Goal: Answer question/provide support

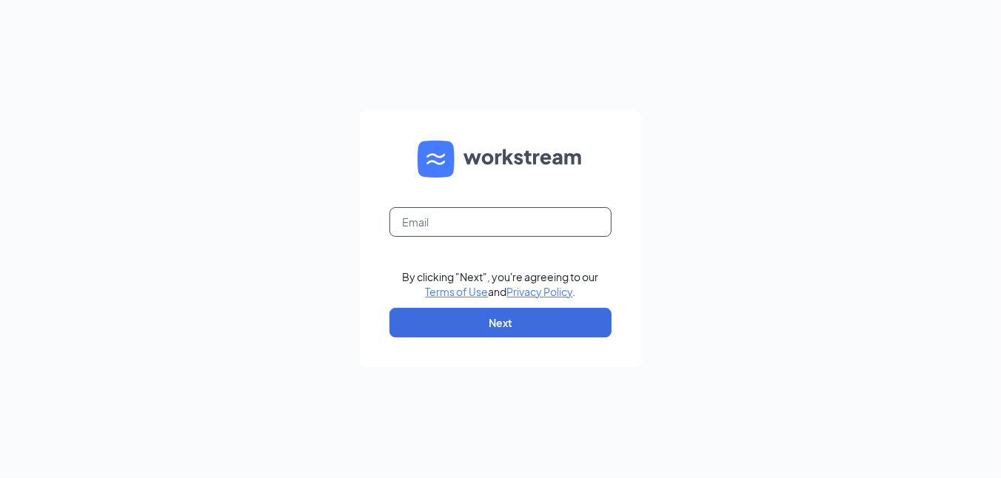
click at [436, 216] on input "text" at bounding box center [500, 222] width 222 height 30
type input "catherine.alexander@ljsilvers.com"
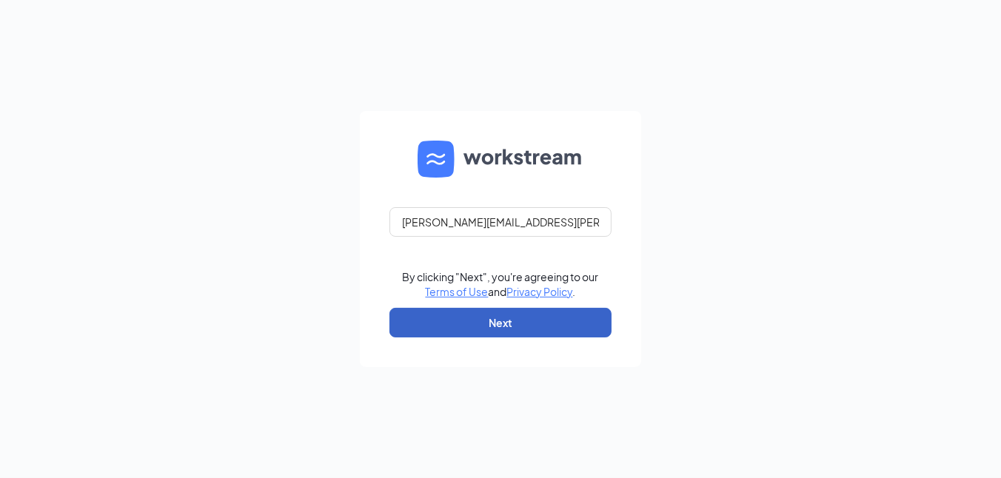
click at [439, 320] on button "Next" at bounding box center [500, 323] width 222 height 30
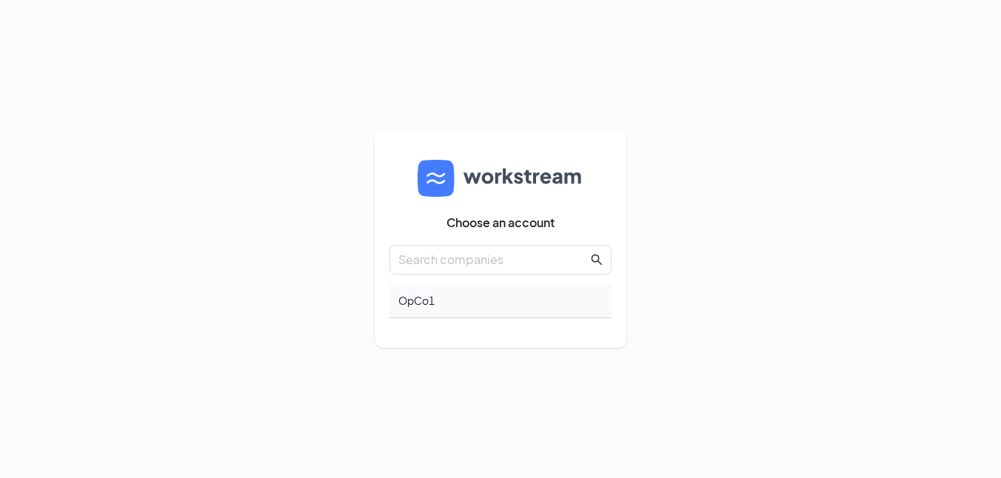
click at [407, 305] on div "OpCo1" at bounding box center [500, 301] width 222 height 35
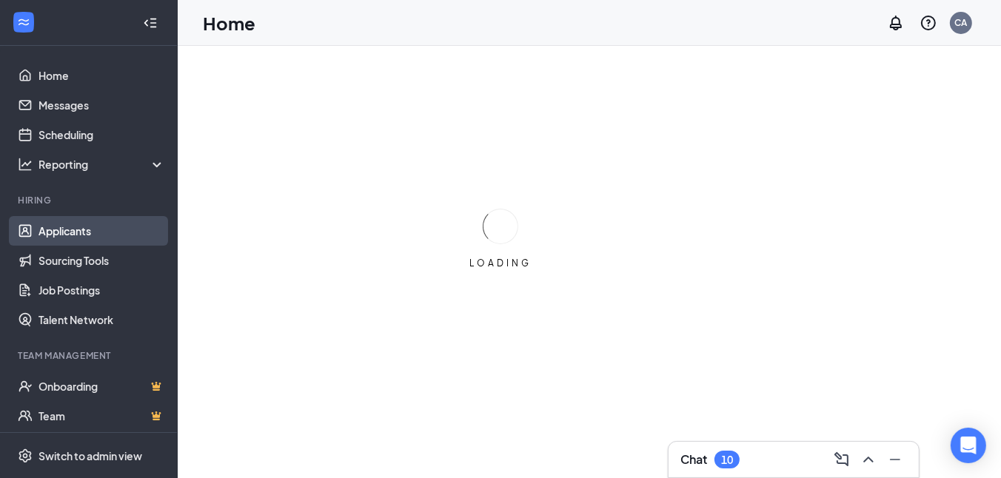
click at [66, 235] on link "Applicants" at bounding box center [101, 231] width 127 height 30
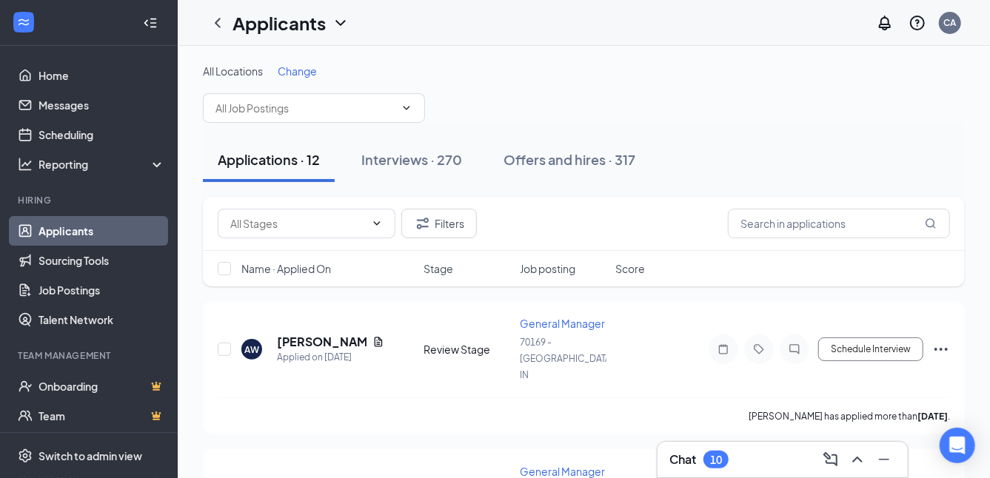
click at [771, 450] on div "Chat 10" at bounding box center [782, 460] width 227 height 24
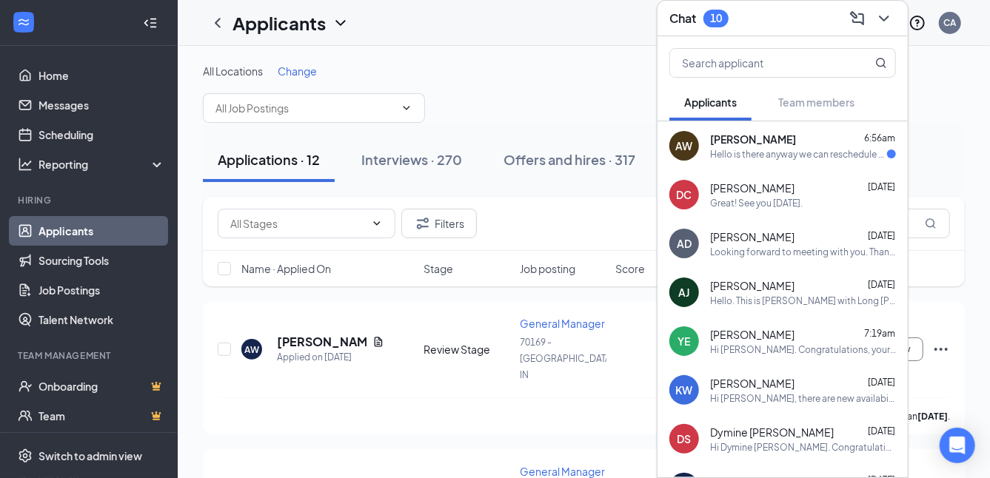
click at [754, 146] on div "[PERSON_NAME] 6:56am Hello is there anyway we can reschedule this meeting? I've…" at bounding box center [803, 146] width 186 height 29
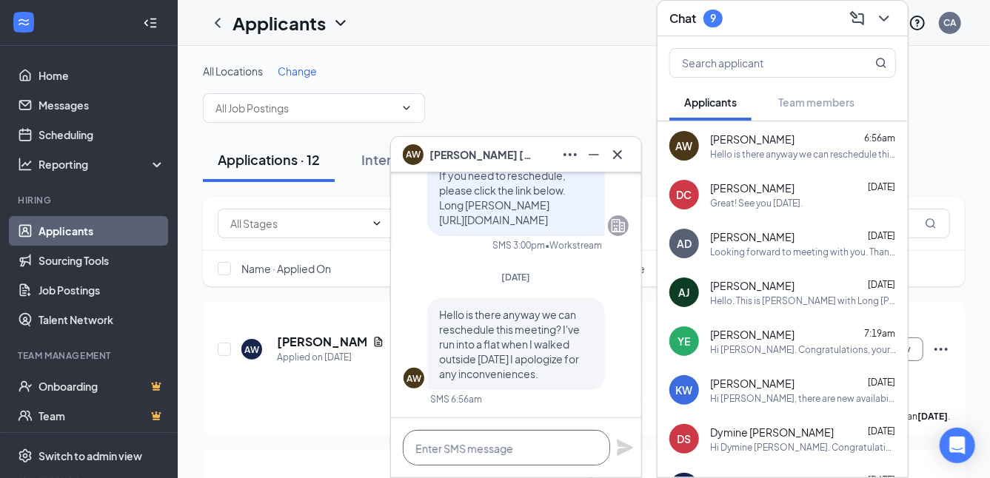
click at [441, 451] on textarea at bounding box center [506, 448] width 207 height 36
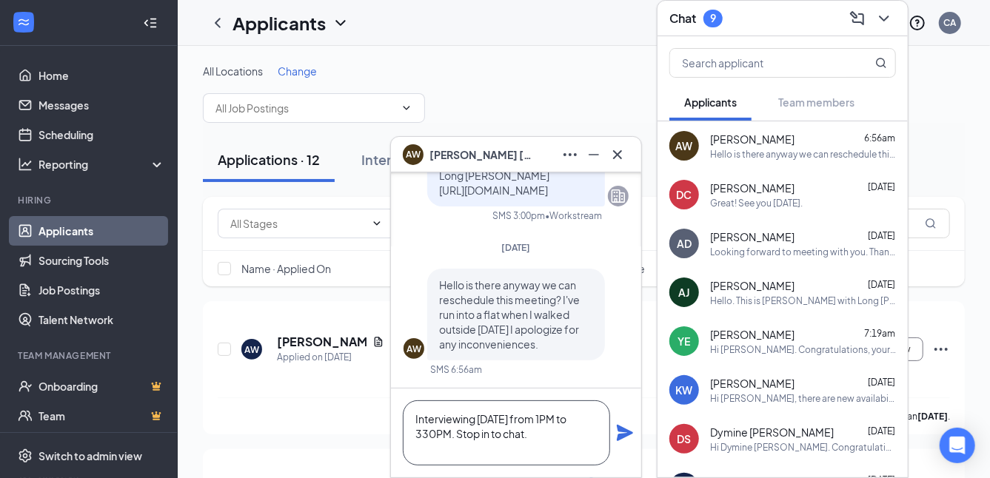
type textarea "Interviewing [DATE] from 1PM to 330PM. Stop in to chat."
click at [621, 436] on icon "Plane" at bounding box center [625, 433] width 16 height 16
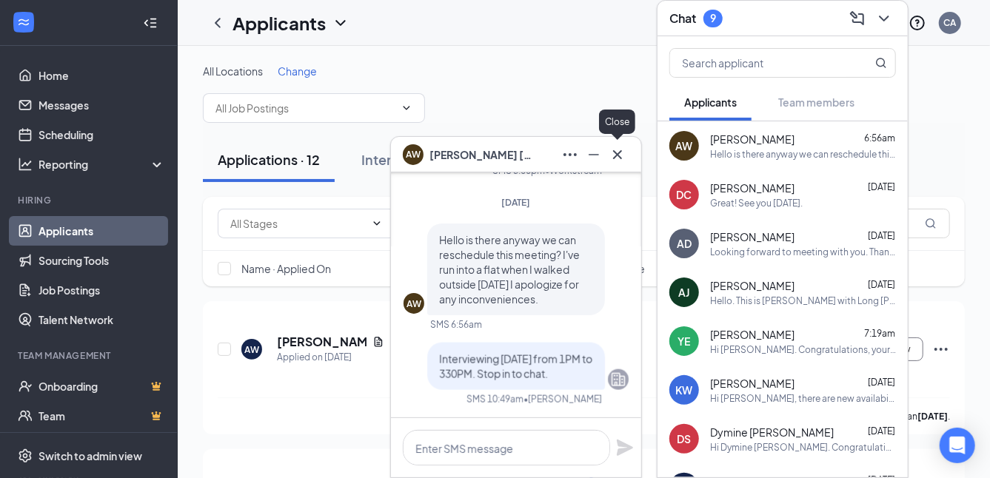
click at [620, 154] on icon "Cross" at bounding box center [618, 155] width 18 height 18
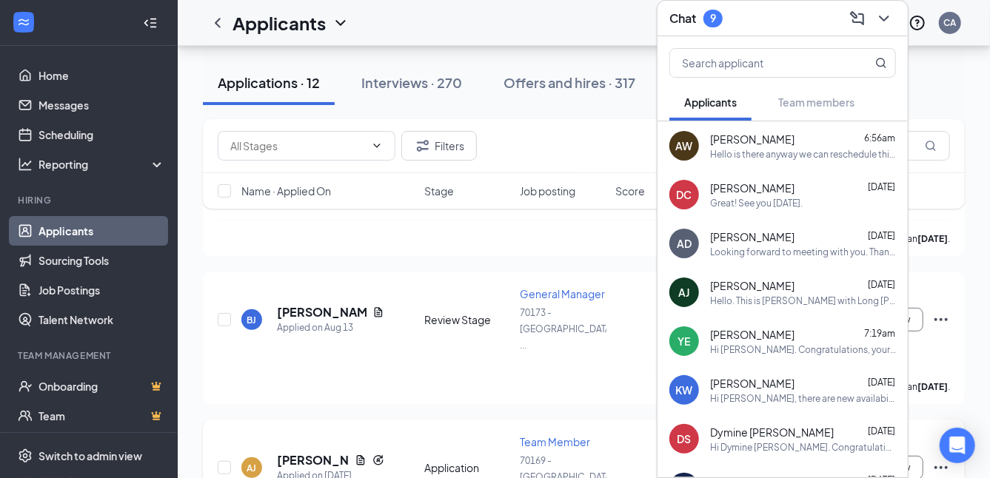
scroll to position [222, 0]
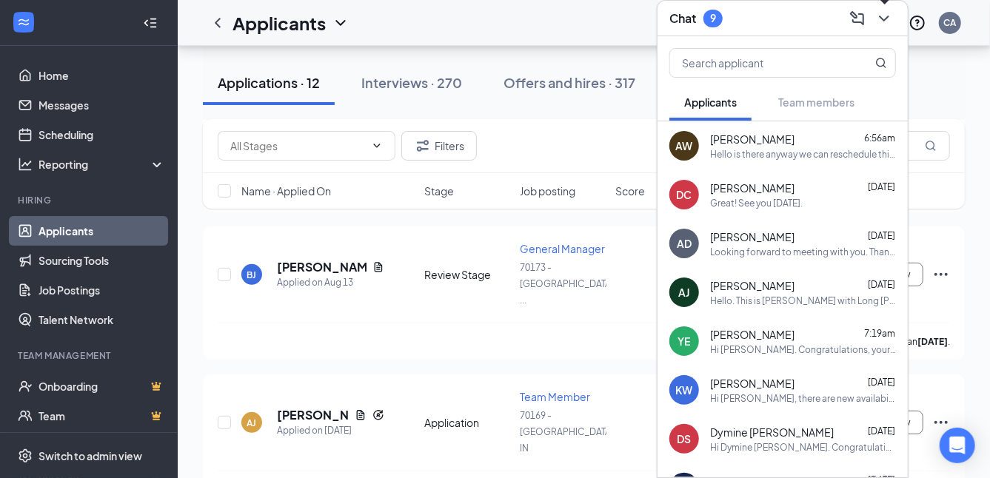
drag, startPoint x: 878, startPoint y: 16, endPoint x: 843, endPoint y: 16, distance: 34.8
click at [879, 16] on icon "ChevronDown" at bounding box center [884, 19] width 18 height 18
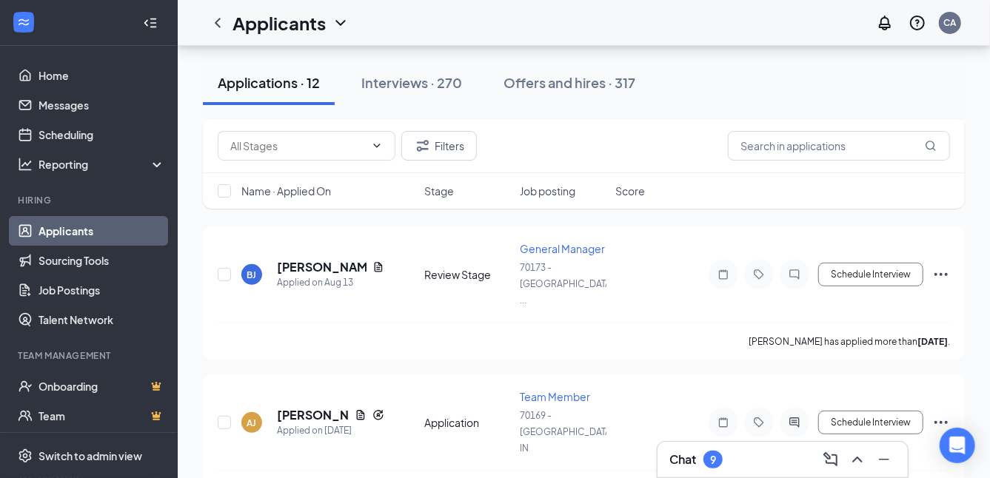
click at [84, 234] on link "Applicants" at bounding box center [101, 231] width 127 height 30
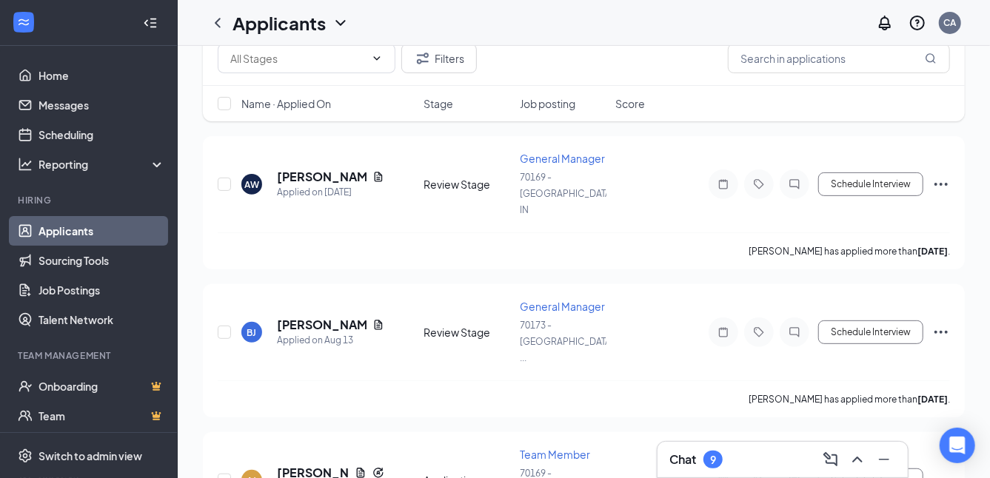
scroll to position [0, 0]
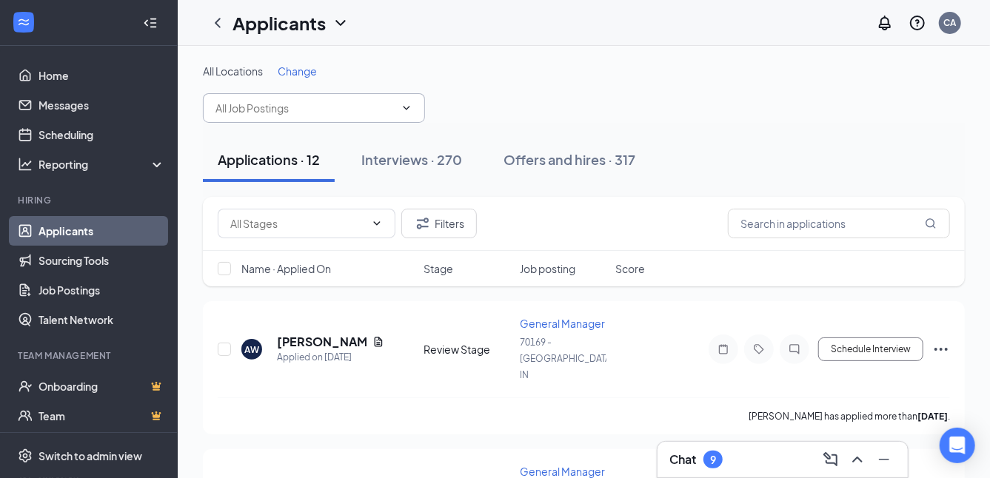
click at [244, 115] on input "text" at bounding box center [304, 108] width 179 height 16
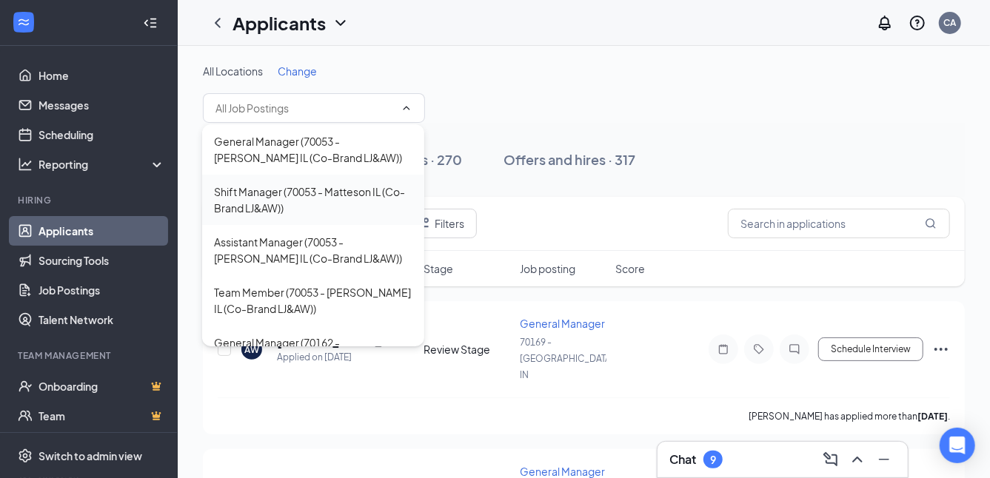
click at [330, 192] on div "Shift Manager (70053 - Matteson IL (Co-Brand LJ&AW))" at bounding box center [313, 200] width 198 height 33
type input "Shift Manager (70053 - Matteson IL (Co-Brand LJ&AW))"
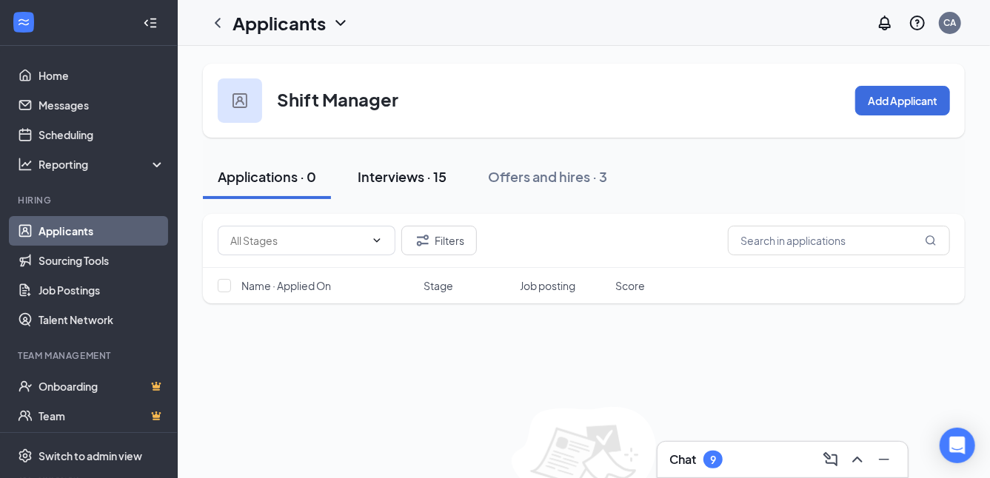
click at [406, 159] on button "Interviews · 15" at bounding box center [402, 177] width 118 height 44
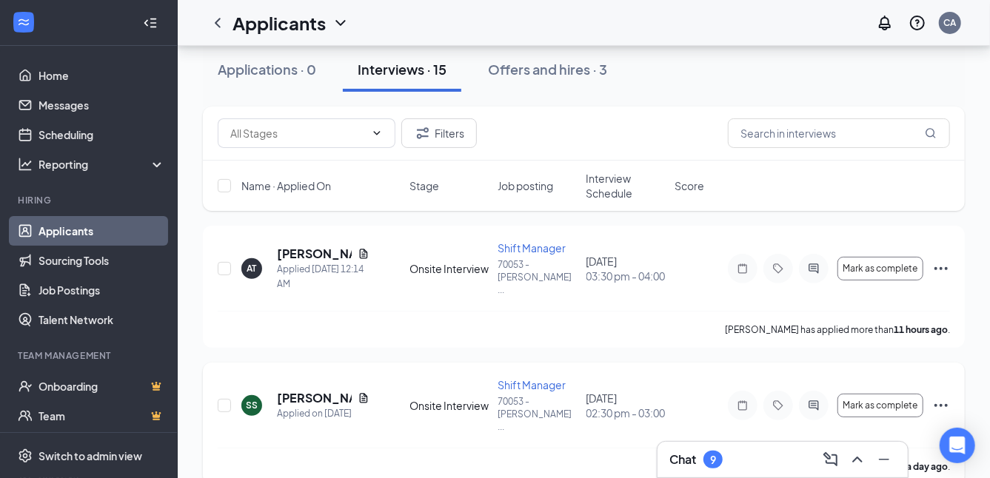
scroll to position [73, 0]
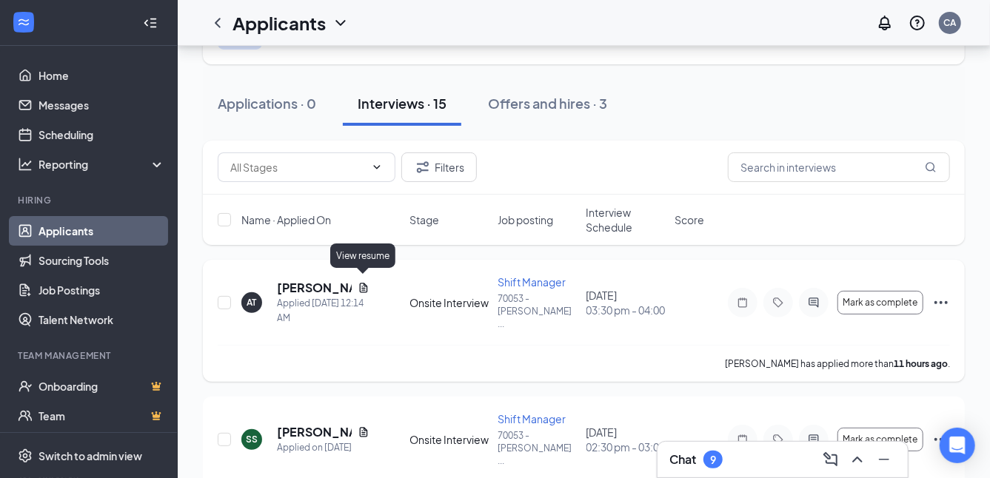
click at [364, 286] on icon "Document" at bounding box center [363, 288] width 8 height 10
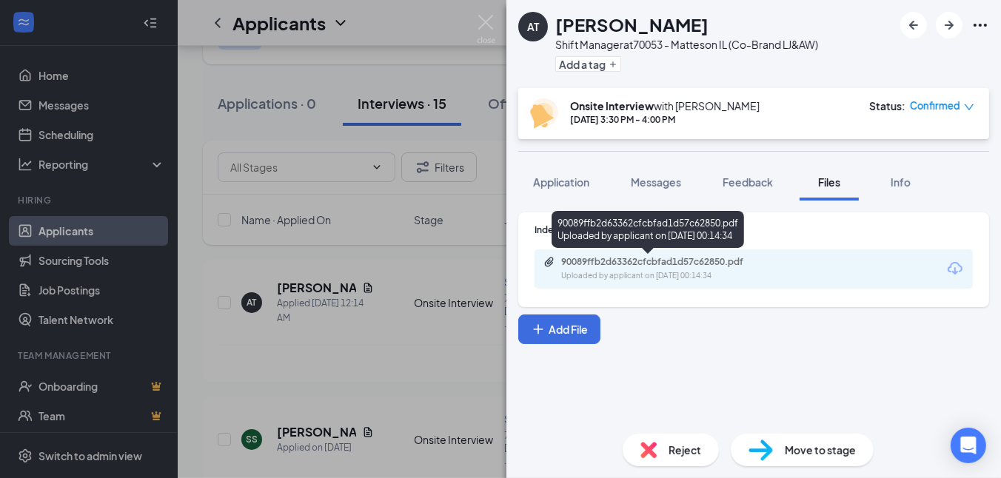
click at [717, 261] on div "90089ffb2d63362cfcbfad1d57c62850.pdf" at bounding box center [664, 262] width 207 height 12
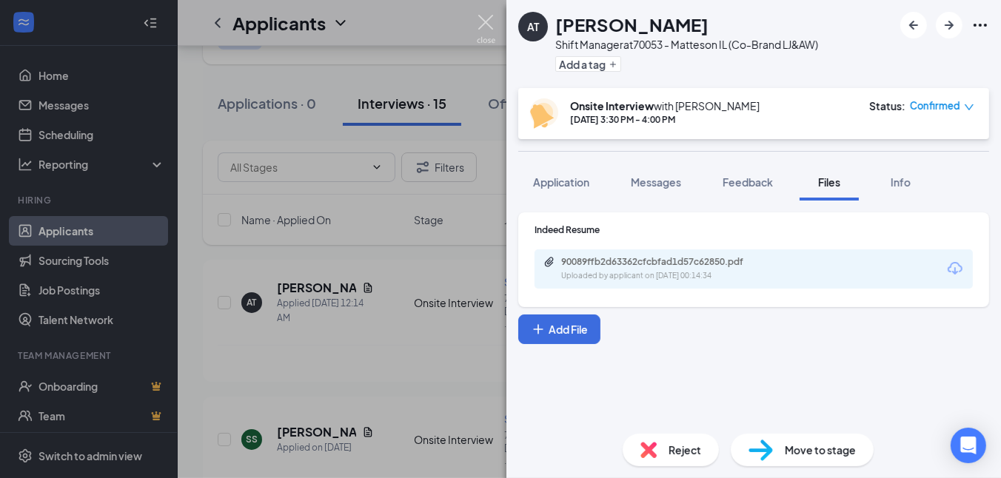
click at [485, 19] on img at bounding box center [486, 29] width 19 height 29
